Goal: Task Accomplishment & Management: Complete application form

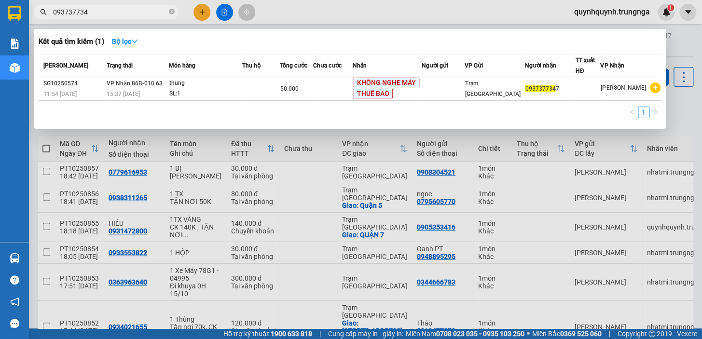
type input "0937377347"
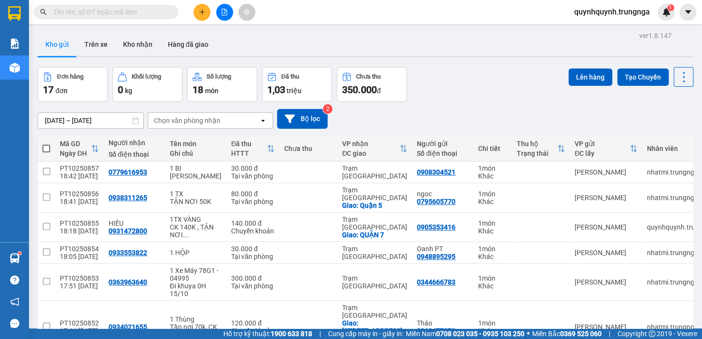
click at [138, 10] on input "text" at bounding box center [110, 12] width 114 height 11
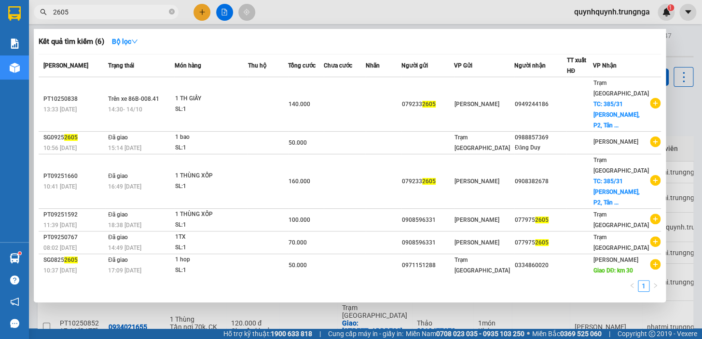
type input "2605"
drag, startPoint x: 176, startPoint y: 12, endPoint x: 169, endPoint y: 14, distance: 7.0
click at [175, 13] on span "2605" at bounding box center [106, 12] width 145 height 14
click at [170, 10] on icon "close-circle" at bounding box center [172, 12] width 6 height 6
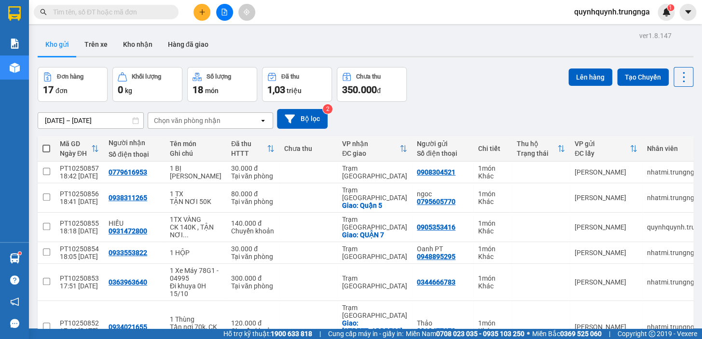
click at [147, 10] on input "text" at bounding box center [110, 12] width 114 height 11
paste input "0705922615"
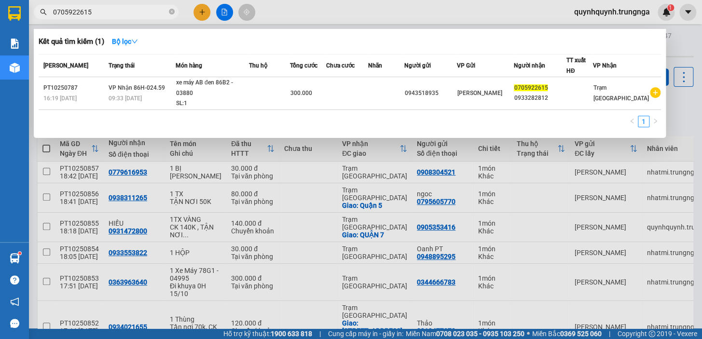
type input "0705922615"
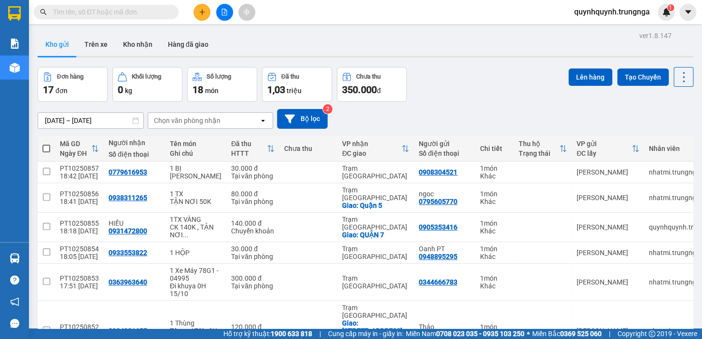
click at [203, 16] on button at bounding box center [201, 12] width 17 height 17
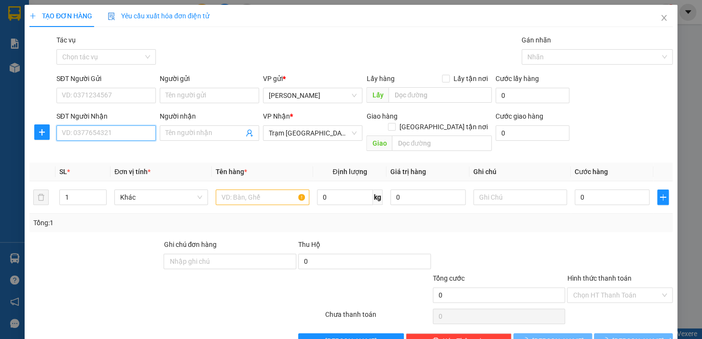
click at [104, 129] on input "SĐT Người Nhận" at bounding box center [105, 132] width 99 height 15
type input "0913174102"
click at [136, 93] on input "SĐT Người Gửi" at bounding box center [105, 95] width 99 height 15
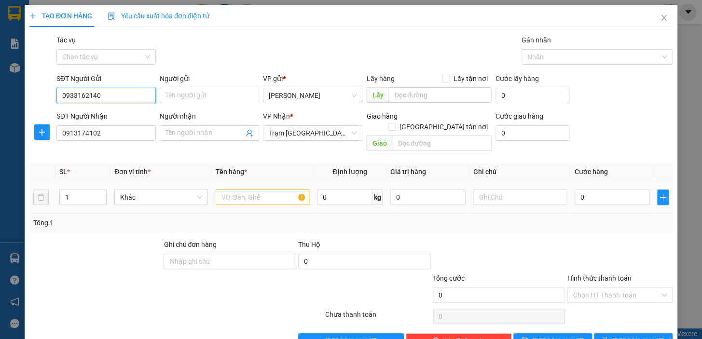
type input "0933162140"
click at [263, 190] on input "text" at bounding box center [263, 197] width 94 height 15
type input "1 HỒ SƠ"
click at [619, 190] on input "0" at bounding box center [612, 197] width 75 height 15
type input "3"
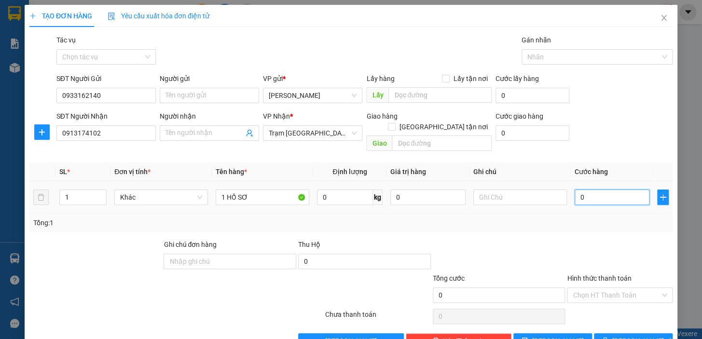
type input "3"
type input "30"
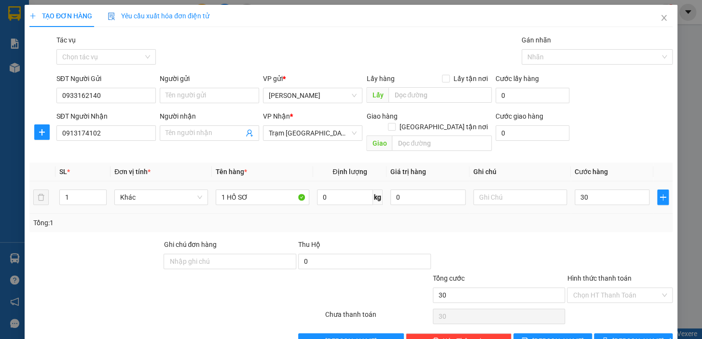
type input "30.000"
click at [612, 239] on div at bounding box center [620, 256] width 108 height 34
click at [610, 288] on input "Hình thức thanh toán" at bounding box center [616, 295] width 87 height 14
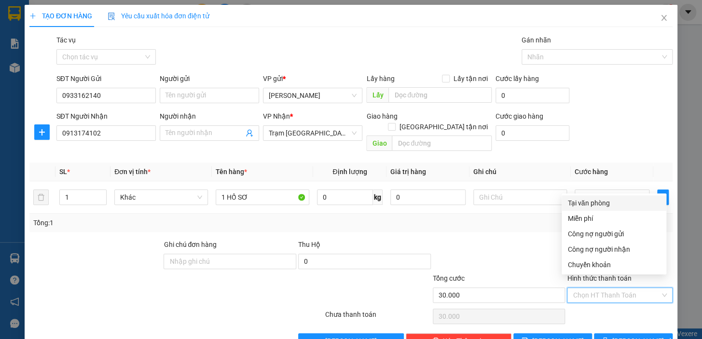
click at [609, 201] on div "Tại văn phòng" at bounding box center [613, 203] width 93 height 11
type input "0"
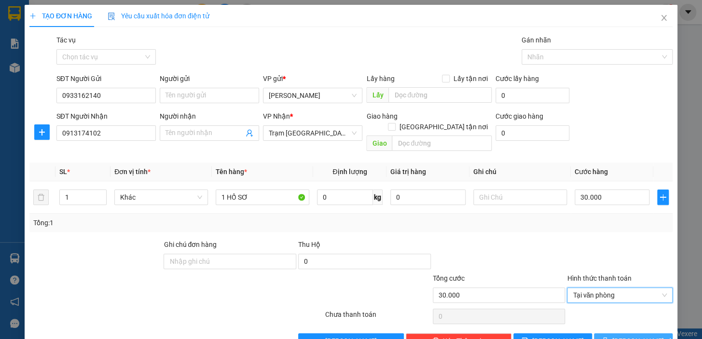
click at [637, 336] on span "Lưu và In" at bounding box center [646, 341] width 68 height 11
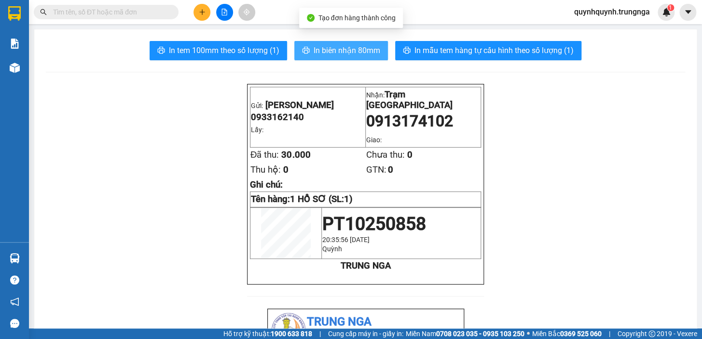
click at [374, 51] on span "In biên nhận 80mm" at bounding box center [347, 50] width 67 height 12
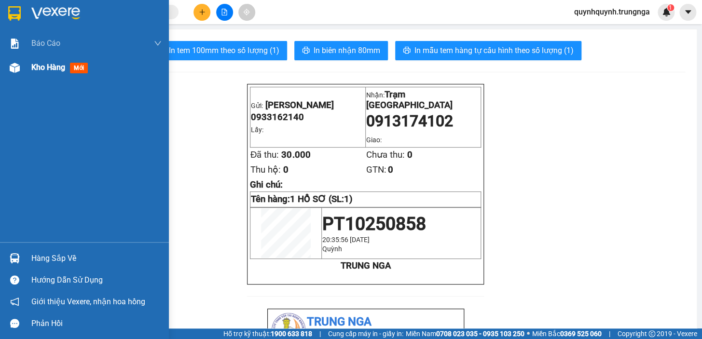
click at [24, 66] on div "Kho hàng mới" at bounding box center [84, 67] width 169 height 24
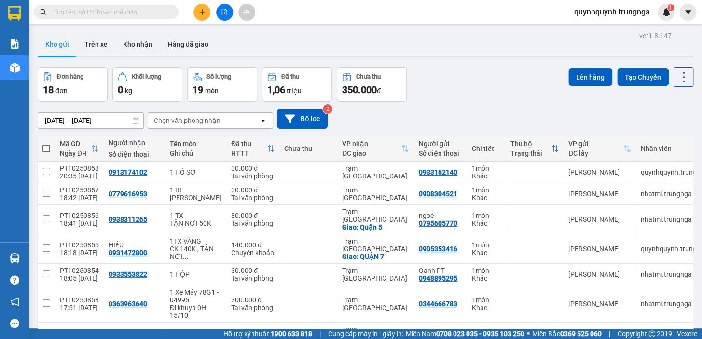
click at [208, 14] on button at bounding box center [201, 12] width 17 height 17
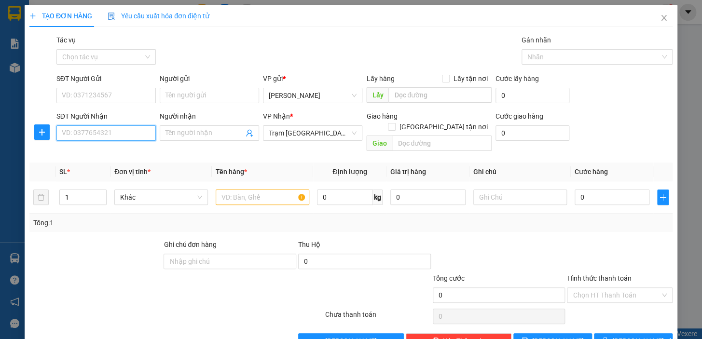
click at [115, 125] on input "SĐT Người Nhận" at bounding box center [105, 132] width 99 height 15
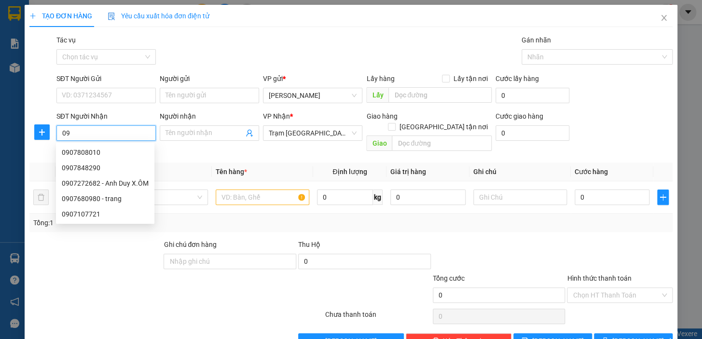
type input "0"
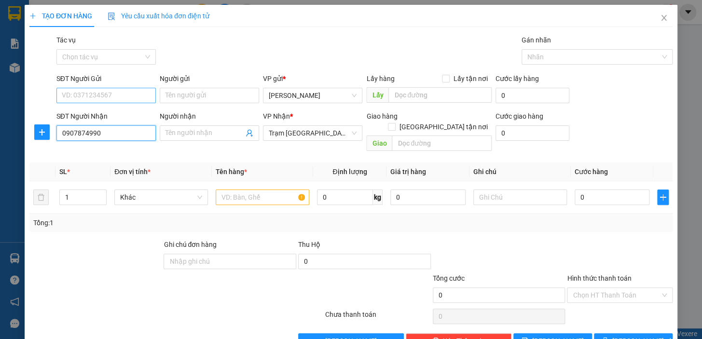
type input "0907874990"
click at [118, 97] on input "SĐT Người Gửi" at bounding box center [105, 95] width 99 height 15
type input "0907680980"
click at [276, 190] on input "text" at bounding box center [263, 197] width 94 height 15
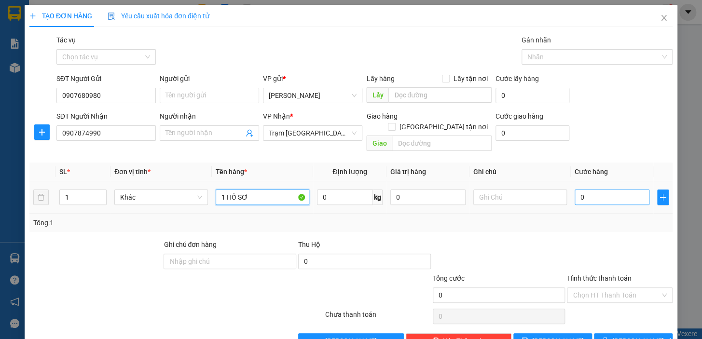
type input "1 HỒ SƠ"
click at [612, 190] on input "0" at bounding box center [612, 197] width 75 height 15
type input "3"
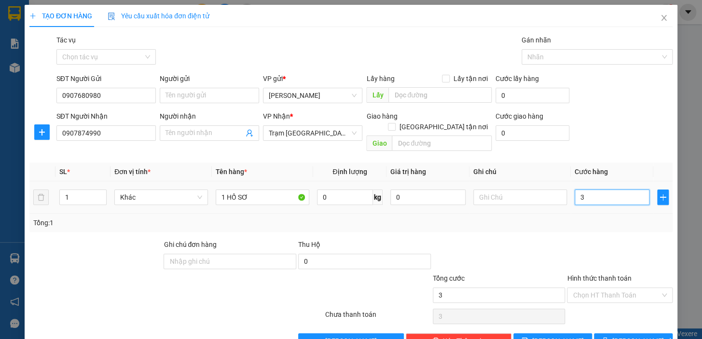
type input "30"
type input "30.000"
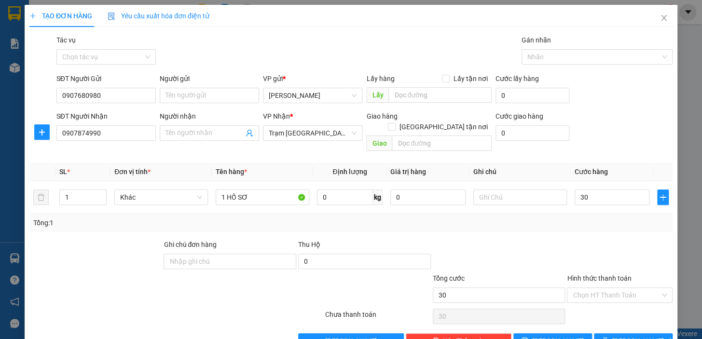
type input "30.000"
click at [606, 224] on div "Transit Pickup Surcharge Ids Transit Deliver Surcharge Ids Transit Deliver Surc…" at bounding box center [350, 192] width 643 height 314
click at [642, 336] on span "Lưu và In" at bounding box center [646, 341] width 68 height 11
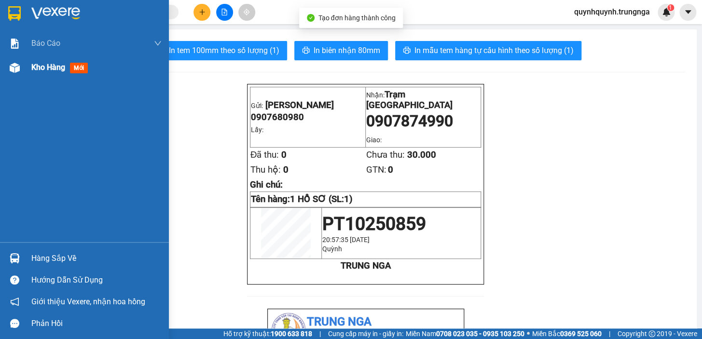
click at [23, 61] on div "Kho hàng mới" at bounding box center [84, 67] width 169 height 24
